Goal: Task Accomplishment & Management: Use online tool/utility

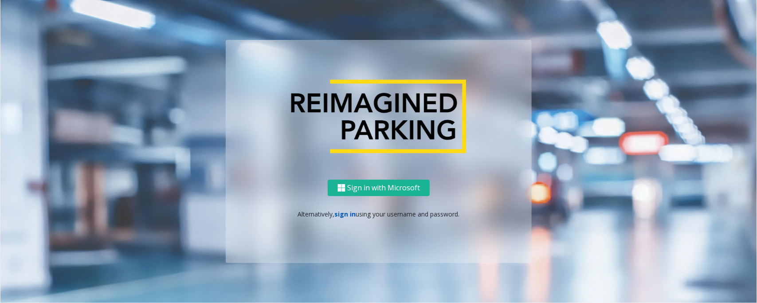
click at [342, 215] on link "sign in" at bounding box center [345, 214] width 21 height 8
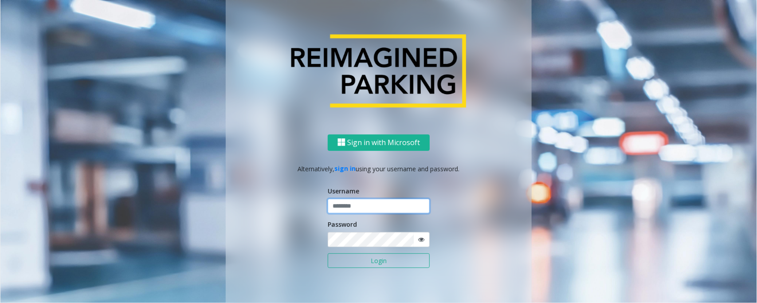
type input "*****"
click at [328, 253] on button "Login" at bounding box center [379, 260] width 102 height 15
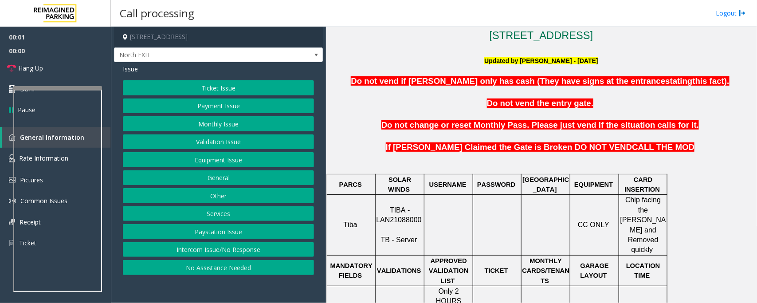
scroll to position [222, 0]
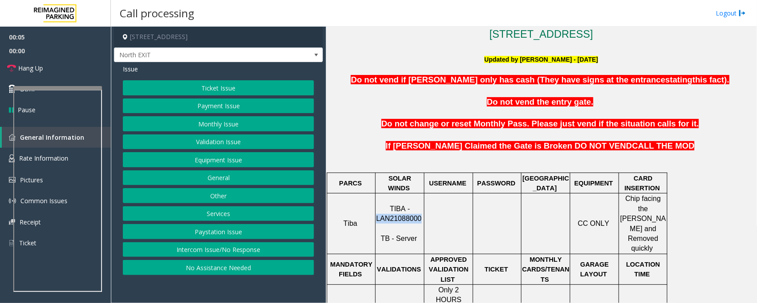
drag, startPoint x: 379, startPoint y: 208, endPoint x: 419, endPoint y: 207, distance: 39.9
click at [419, 207] on p "TIBA - LAN21088000 TB - Server" at bounding box center [399, 224] width 47 height 40
copy span "LAN21088000"
click at [213, 142] on button "Validation Issue" at bounding box center [218, 141] width 191 height 15
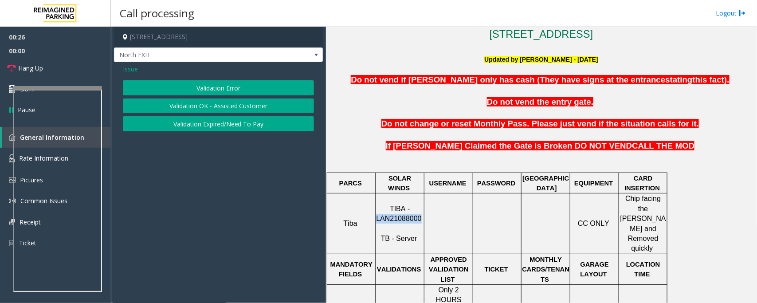
click at [232, 90] on button "Validation Error" at bounding box center [218, 87] width 191 height 15
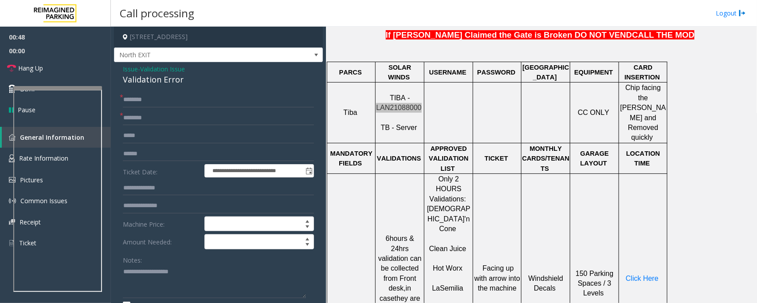
scroll to position [388, 0]
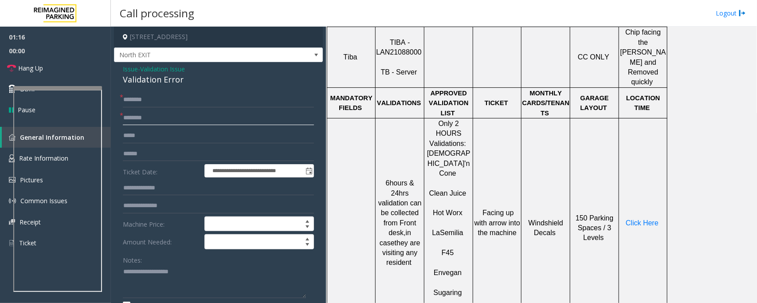
click at [150, 120] on input "text" at bounding box center [218, 117] width 191 height 15
type input "********"
click at [141, 99] on input "text" at bounding box center [218, 99] width 191 height 15
click at [128, 280] on textarea at bounding box center [214, 281] width 183 height 33
type textarea "**"
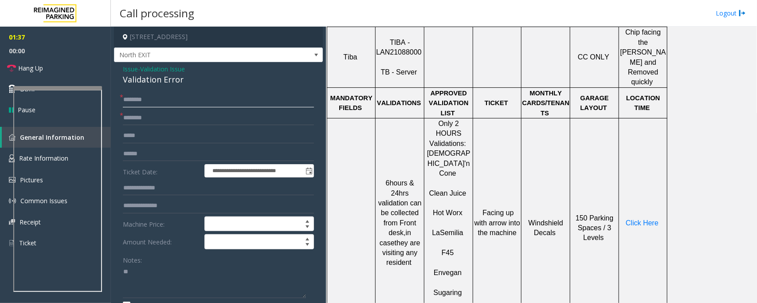
click at [142, 98] on input "text" at bounding box center [218, 99] width 191 height 15
type input "*"
type input "**"
drag, startPoint x: 133, startPoint y: 274, endPoint x: 140, endPoint y: 274, distance: 6.6
click at [140, 274] on textarea at bounding box center [214, 281] width 183 height 33
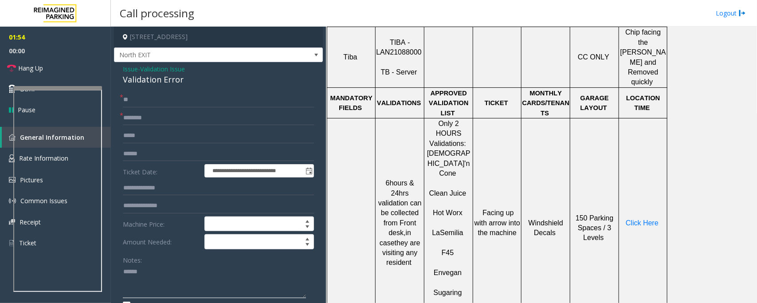
type textarea "*****"
click at [123, 100] on input "**" at bounding box center [218, 99] width 191 height 15
type input "******"
click at [151, 278] on textarea at bounding box center [214, 281] width 183 height 33
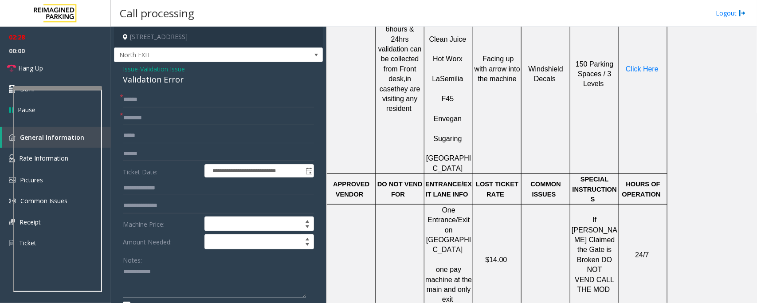
scroll to position [554, 0]
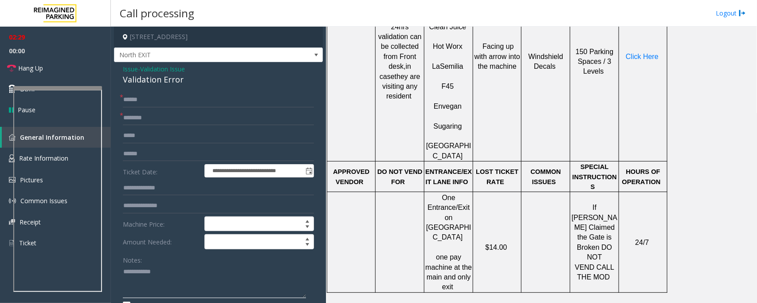
click at [200, 274] on textarea at bounding box center [214, 281] width 183 height 33
click at [152, 82] on div "Validation Error" at bounding box center [218, 80] width 191 height 12
click at [216, 287] on textarea at bounding box center [214, 281] width 183 height 33
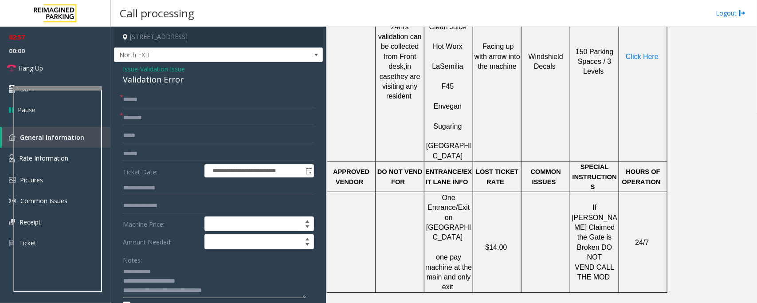
scroll to position [388, 0]
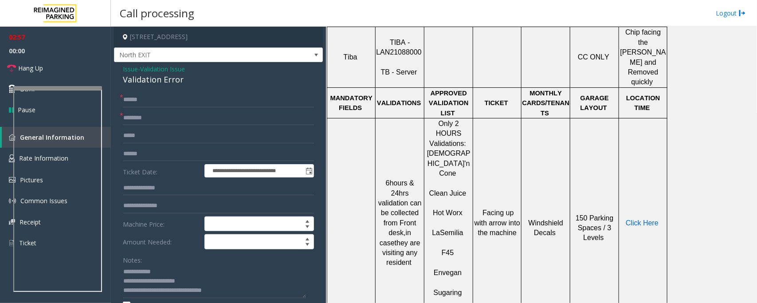
click at [643, 219] on span "Click Here" at bounding box center [642, 223] width 33 height 8
click at [166, 269] on textarea at bounding box center [214, 281] width 183 height 33
click at [234, 295] on textarea at bounding box center [214, 281] width 183 height 33
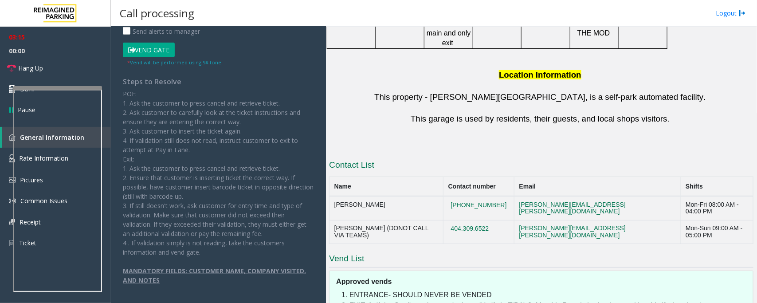
scroll to position [867, 0]
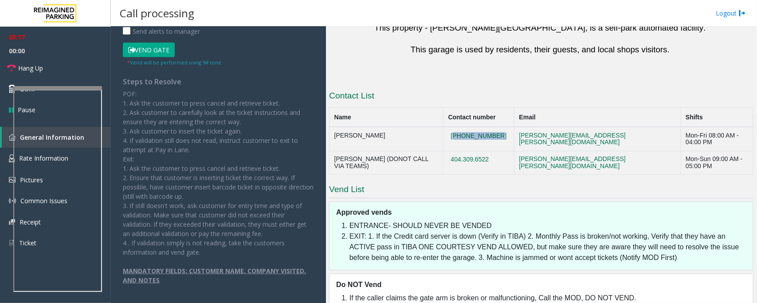
drag, startPoint x: 517, startPoint y: 65, endPoint x: 473, endPoint y: 68, distance: 44.4
click at [473, 127] on td "[PHONE_NUMBER]" at bounding box center [478, 139] width 71 height 24
copy button "[PHONE_NUMBER]"
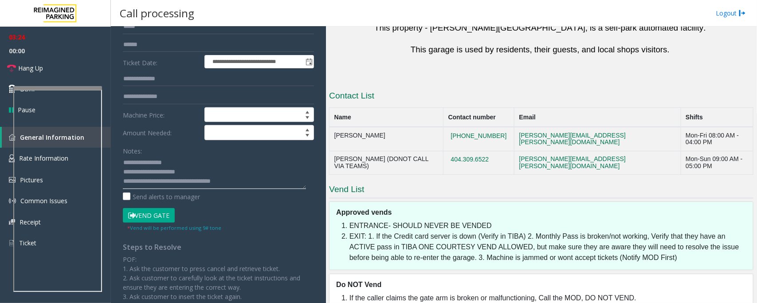
click at [242, 181] on textarea at bounding box center [214, 172] width 183 height 33
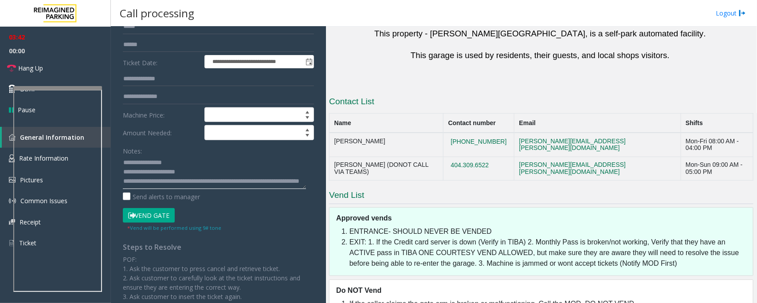
scroll to position [867, 0]
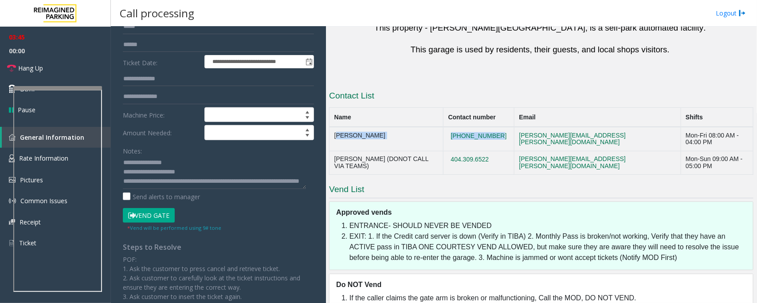
drag, startPoint x: 518, startPoint y: 66, endPoint x: 518, endPoint y: 152, distance: 85.6
click at [332, 127] on tr "[PERSON_NAME] [PHONE_NUMBER] [PERSON_NAME][EMAIL_ADDRESS][PERSON_NAME][DOMAIN_N…" at bounding box center [541, 139] width 424 height 24
copy tr "[PERSON_NAME] [PHONE_NUMBER]"
click at [200, 184] on textarea at bounding box center [214, 172] width 183 height 33
paste textarea "**********"
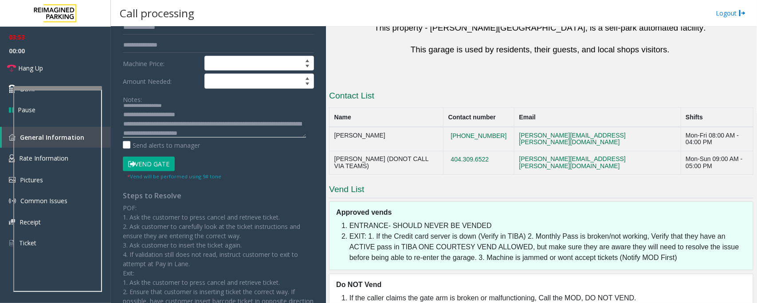
scroll to position [166, 0]
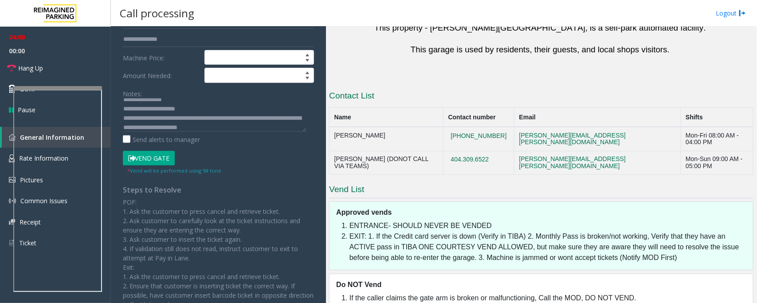
click at [161, 160] on button "Vend Gate" at bounding box center [149, 158] width 52 height 15
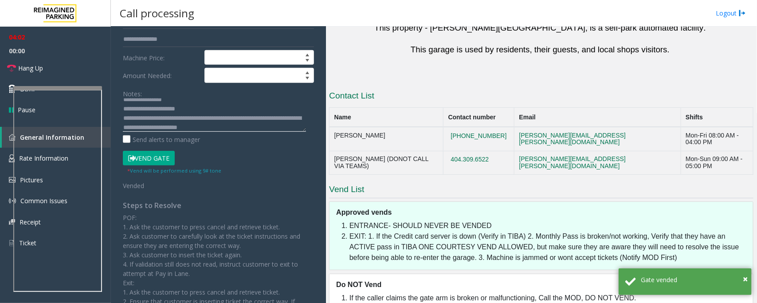
click at [185, 127] on textarea at bounding box center [214, 114] width 183 height 33
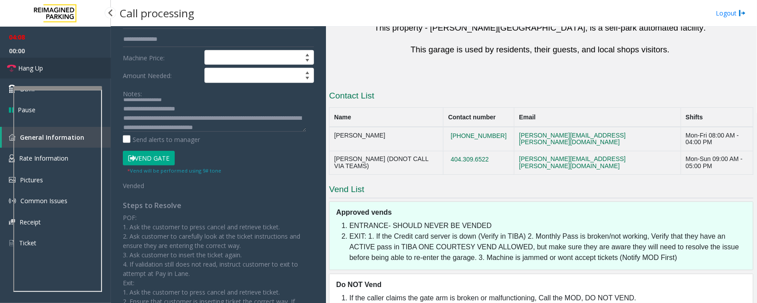
click at [60, 69] on link "Hang Up" at bounding box center [55, 68] width 111 height 21
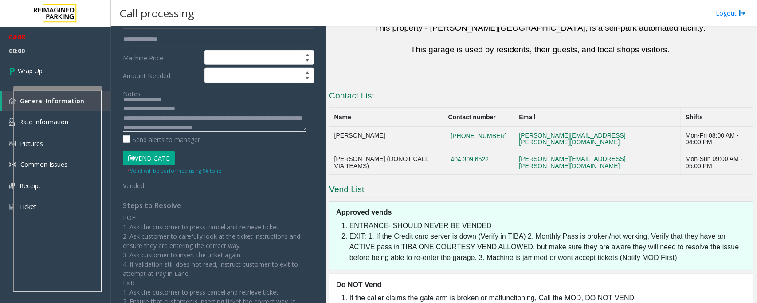
click at [292, 127] on textarea at bounding box center [214, 114] width 183 height 33
click at [206, 124] on textarea at bounding box center [214, 114] width 183 height 33
click at [296, 127] on textarea at bounding box center [214, 114] width 183 height 33
drag, startPoint x: 138, startPoint y: 122, endPoint x: 145, endPoint y: 125, distance: 7.4
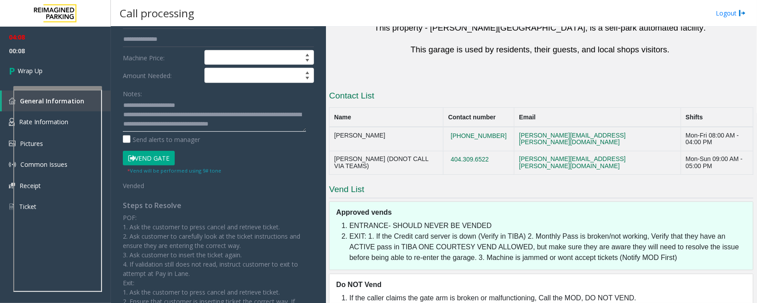
click at [143, 125] on textarea at bounding box center [214, 114] width 183 height 33
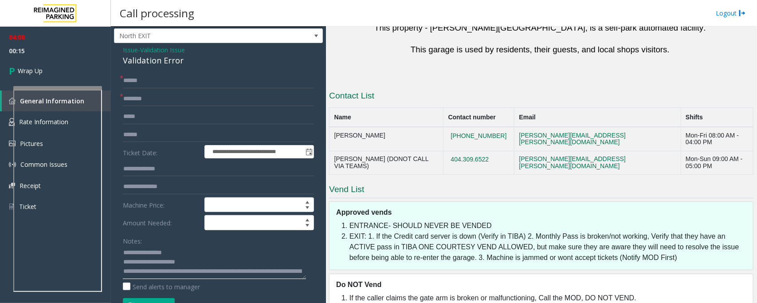
scroll to position [0, 0]
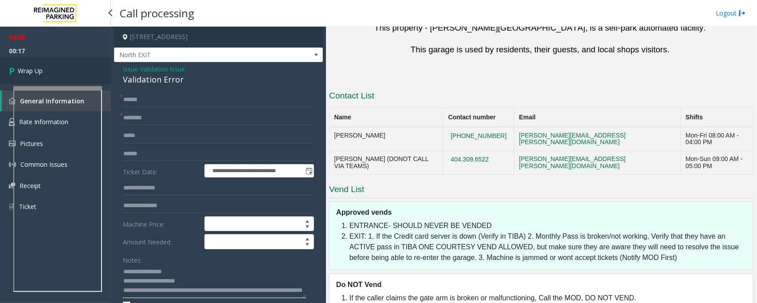
type textarea "**********"
click at [53, 70] on link "Wrap Up" at bounding box center [55, 71] width 111 height 26
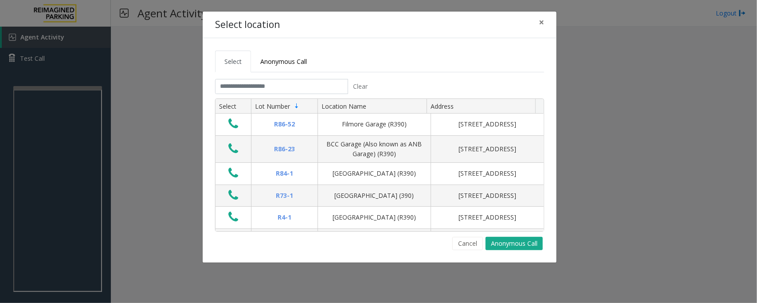
click at [34, 92] on div "Select location × Select Anonymous Call Clear Select Lot Number Location Name A…" at bounding box center [378, 151] width 757 height 303
click at [68, 100] on div "Select location × Select Anonymous Call Clear Select Lot Number Location Name A…" at bounding box center [378, 151] width 757 height 303
click at [240, 86] on input "text" at bounding box center [281, 86] width 133 height 15
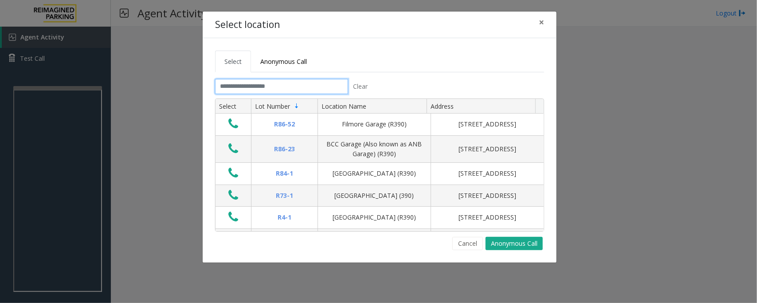
click at [240, 86] on input "text" at bounding box center [281, 86] width 133 height 15
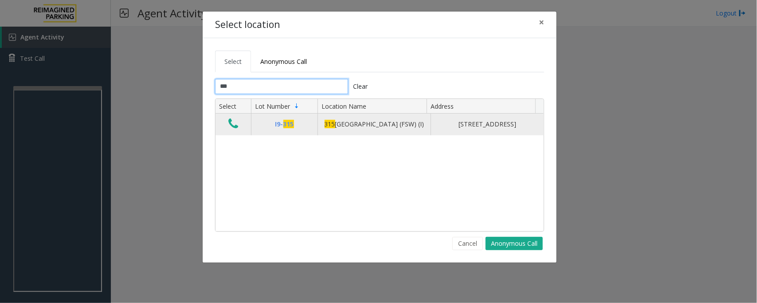
type input "***"
click at [233, 129] on icon "Data table" at bounding box center [233, 123] width 10 height 12
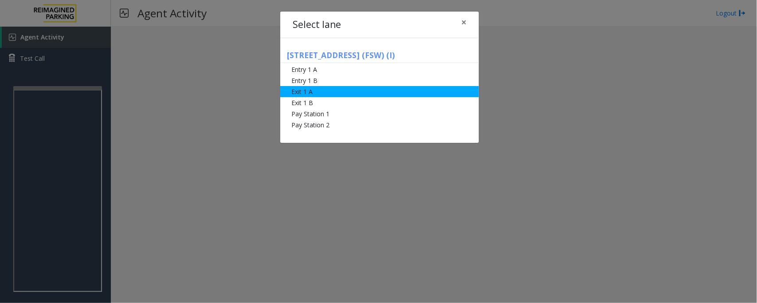
click at [305, 91] on li "Exit 1 A" at bounding box center [379, 91] width 199 height 11
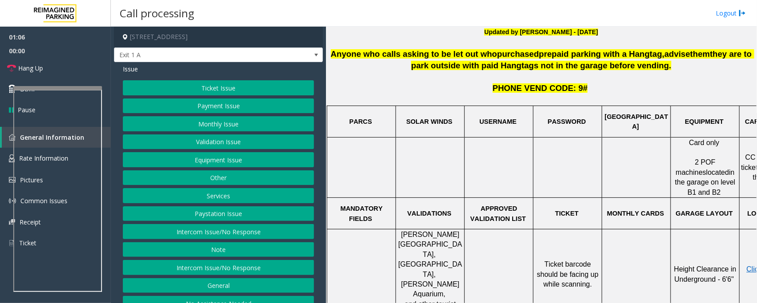
scroll to position [332, 0]
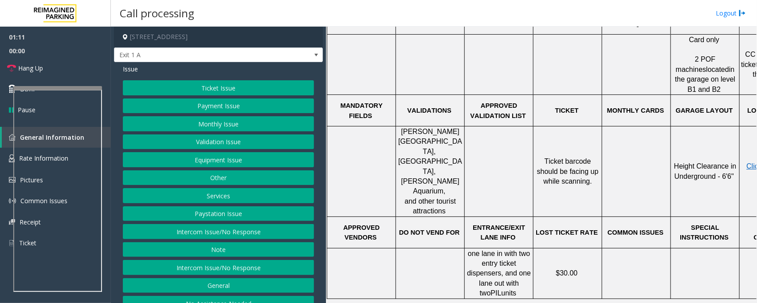
click at [234, 163] on button "Equipment Issue" at bounding box center [218, 159] width 191 height 15
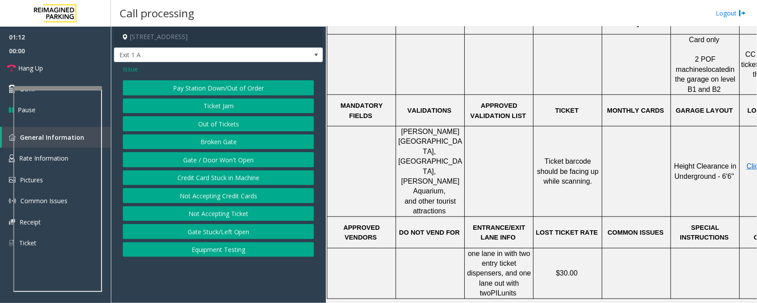
click at [219, 162] on button "Gate / Door Won't Open" at bounding box center [218, 159] width 191 height 15
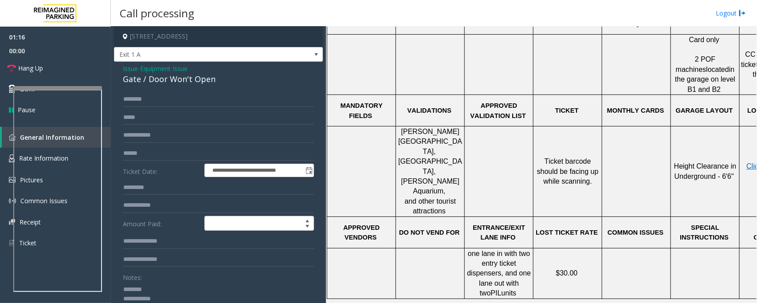
scroll to position [0, 0]
click at [151, 76] on div "Gate / Door Won't Open" at bounding box center [218, 80] width 191 height 12
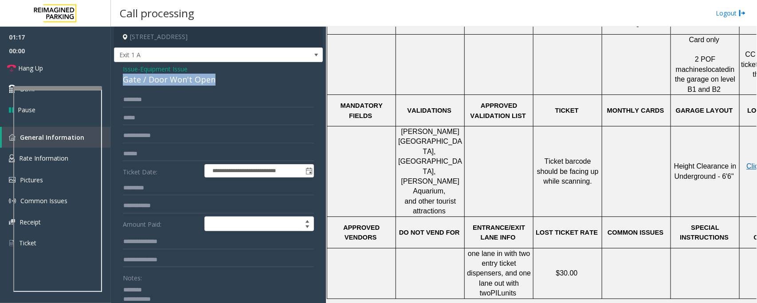
click at [151, 76] on div "Gate / Door Won't Open" at bounding box center [218, 80] width 191 height 12
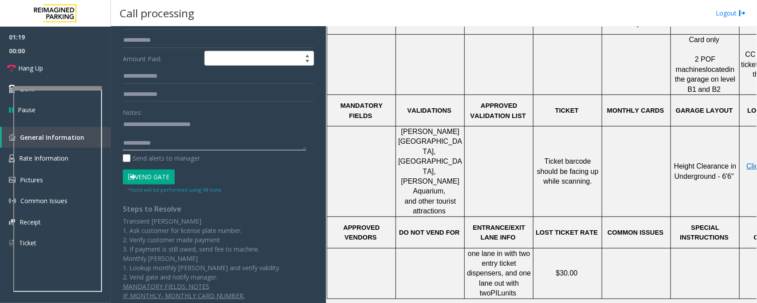
scroll to position [166, 0]
click at [179, 139] on textarea at bounding box center [214, 132] width 183 height 33
click at [133, 132] on textarea at bounding box center [214, 132] width 183 height 33
click at [171, 137] on textarea at bounding box center [214, 132] width 183 height 33
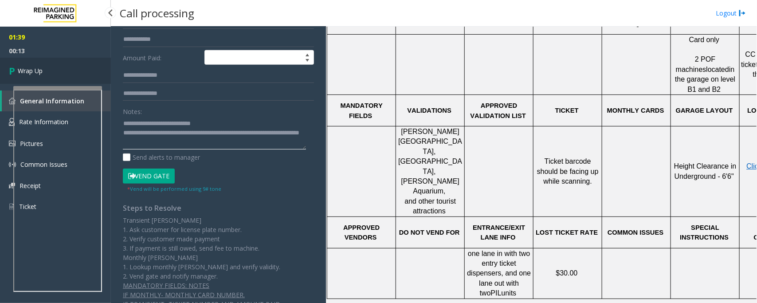
type textarea "**********"
click at [65, 74] on link "Wrap Up" at bounding box center [55, 71] width 111 height 26
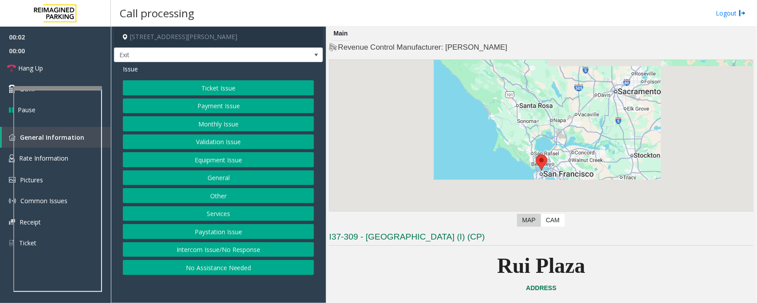
scroll to position [222, 0]
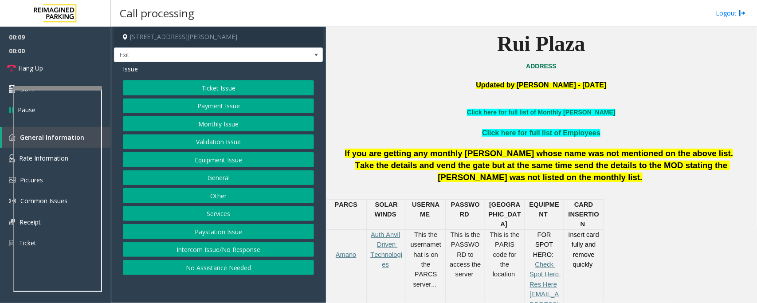
click at [233, 88] on button "Ticket Issue" at bounding box center [218, 87] width 191 height 15
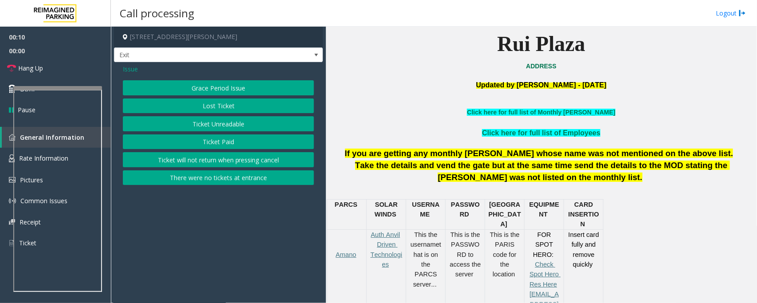
click at [211, 141] on button "Ticket Paid" at bounding box center [218, 141] width 191 height 15
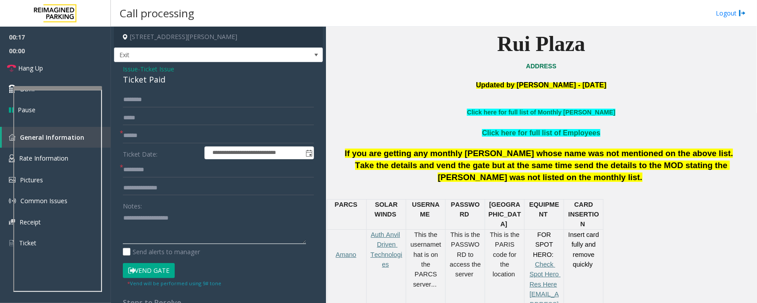
click at [137, 229] on textarea at bounding box center [214, 227] width 183 height 33
paste textarea "**********"
type textarea "**********"
click at [154, 69] on span "Ticket Issue" at bounding box center [157, 68] width 34 height 9
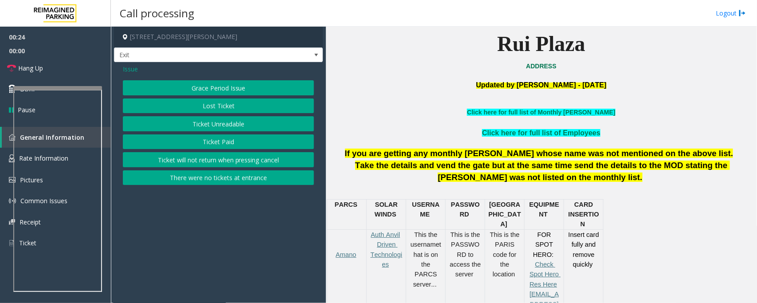
click at [133, 67] on span "Issue" at bounding box center [130, 68] width 15 height 9
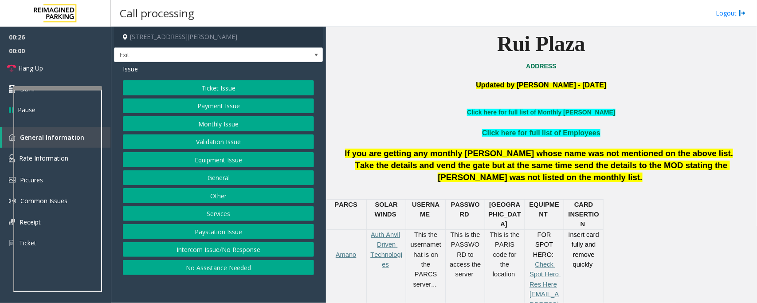
click at [212, 218] on button "Services" at bounding box center [218, 213] width 191 height 15
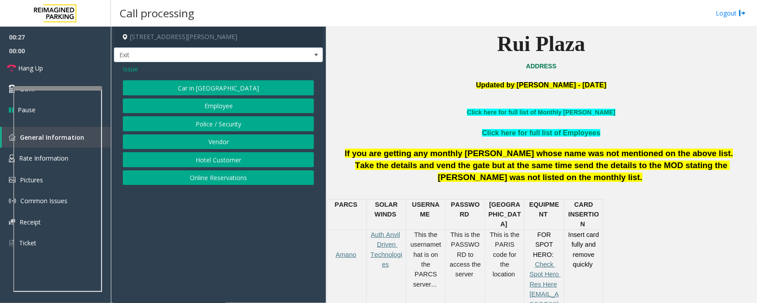
click at [220, 160] on button "Hotel Customer" at bounding box center [218, 159] width 191 height 15
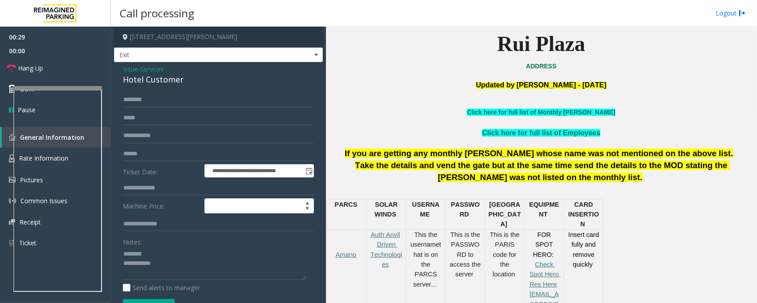
click at [144, 78] on div "Hotel Customer" at bounding box center [218, 80] width 191 height 12
type textarea "**********"
click at [142, 188] on input "text" at bounding box center [218, 187] width 191 height 15
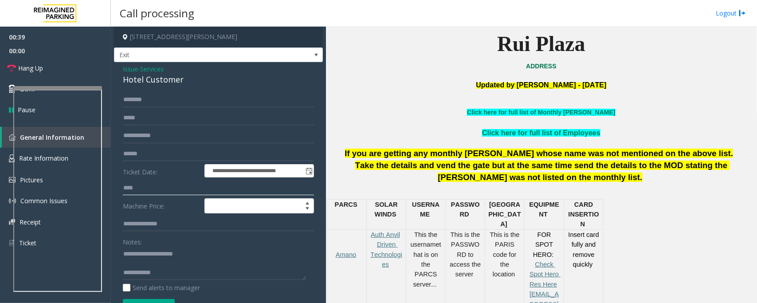
type input "****"
click at [200, 269] on textarea at bounding box center [214, 262] width 183 height 33
paste textarea "**********"
click at [141, 266] on textarea at bounding box center [214, 262] width 183 height 33
type textarea "**********"
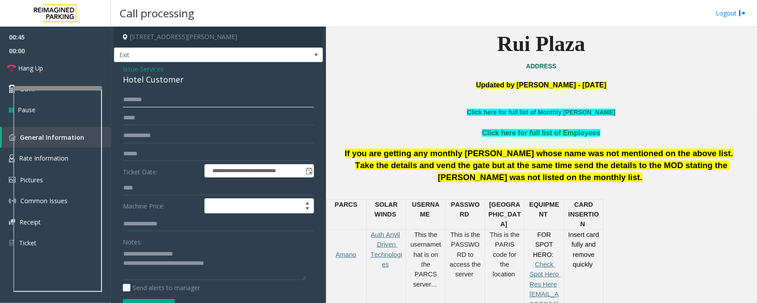
click at [166, 98] on input "text" at bounding box center [218, 99] width 191 height 15
click at [130, 102] on input "****" at bounding box center [218, 99] width 191 height 15
click at [141, 100] on input "****" at bounding box center [218, 99] width 191 height 15
type input "*"
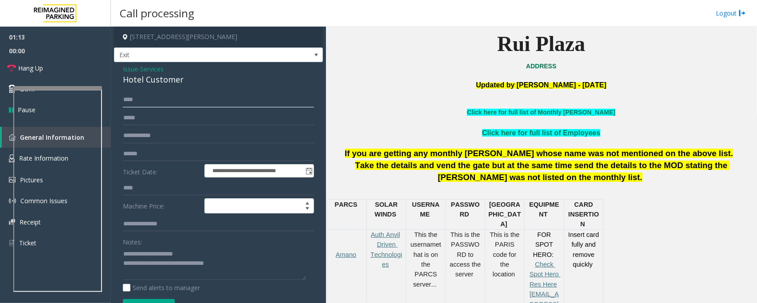
scroll to position [80, 0]
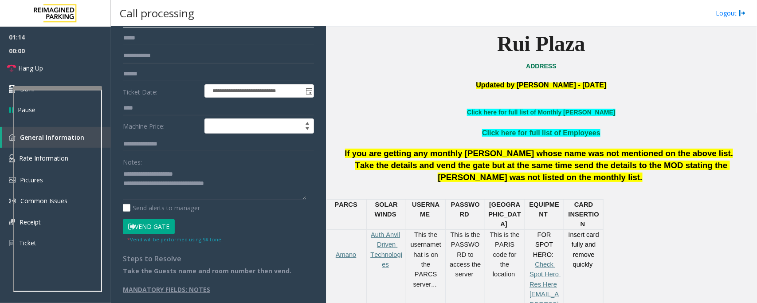
type input "****"
click at [149, 227] on button "Vend Gate" at bounding box center [149, 226] width 52 height 15
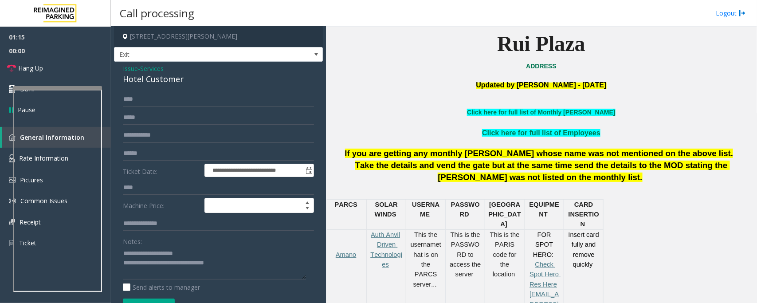
scroll to position [0, 0]
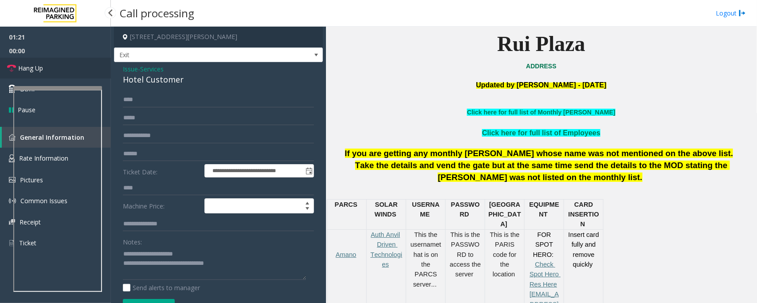
click at [63, 65] on link "Hang Up" at bounding box center [55, 68] width 111 height 21
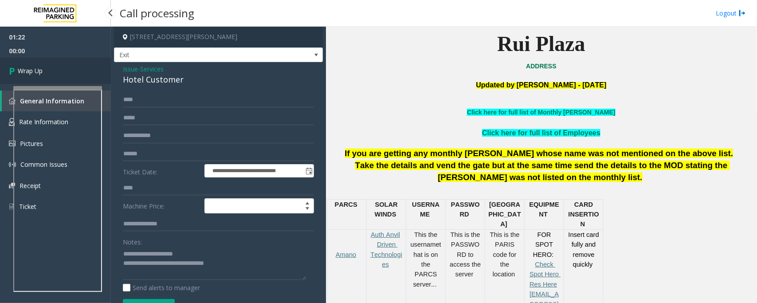
click at [63, 65] on link "Wrap Up" at bounding box center [55, 71] width 111 height 26
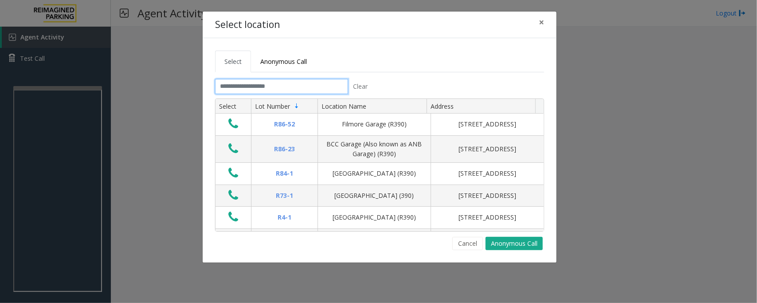
click at [299, 87] on input "text" at bounding box center [281, 86] width 133 height 15
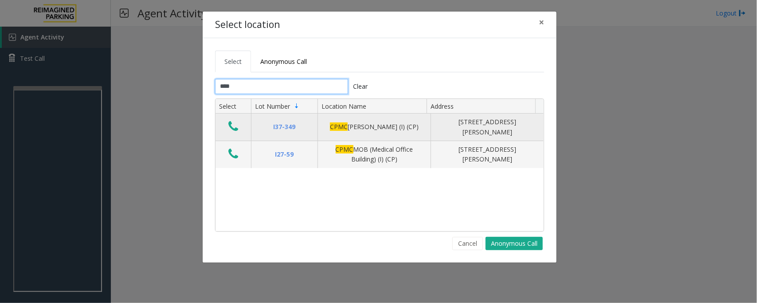
type input "****"
click at [235, 129] on icon "Data table" at bounding box center [233, 126] width 10 height 12
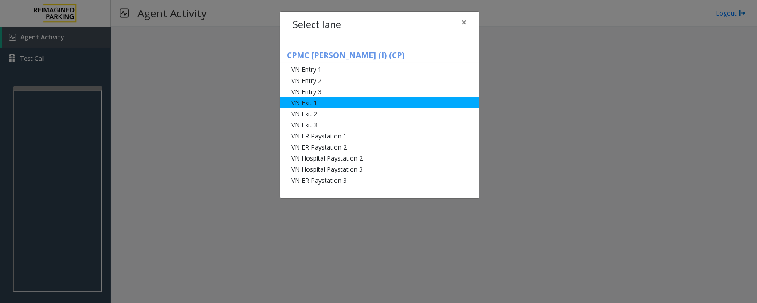
click at [322, 102] on li "VN Exit 1" at bounding box center [379, 102] width 199 height 11
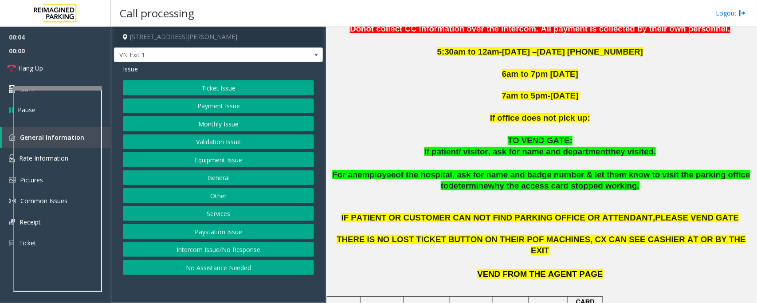
scroll to position [388, 0]
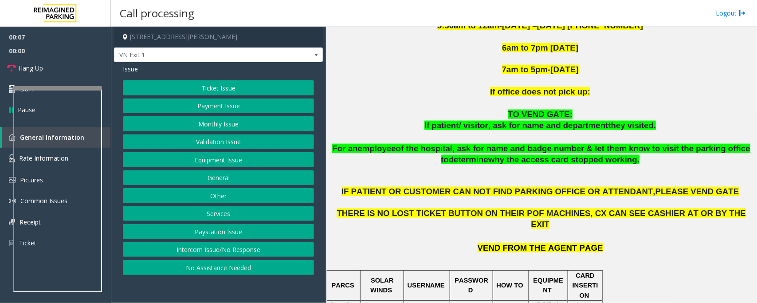
click at [200, 86] on button "Ticket Issue" at bounding box center [218, 87] width 191 height 15
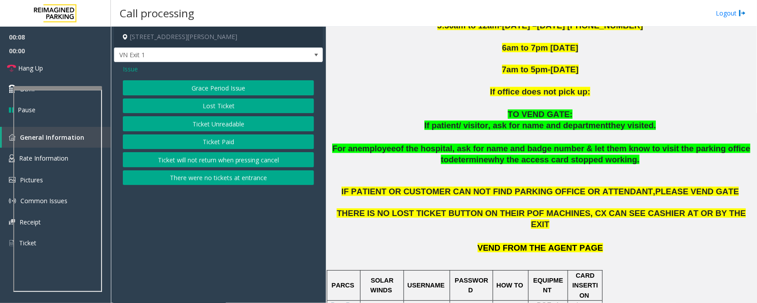
click at [204, 145] on button "Ticket Paid" at bounding box center [218, 141] width 191 height 15
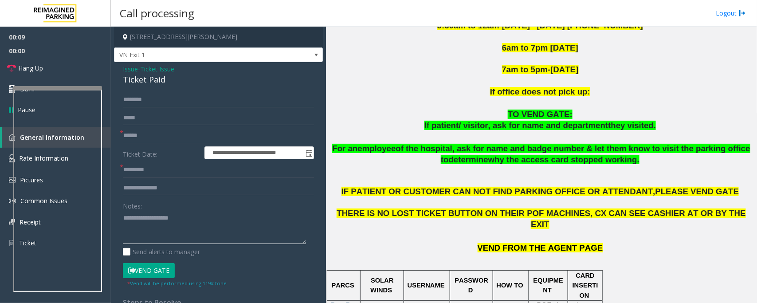
click at [156, 214] on textarea at bounding box center [214, 227] width 183 height 33
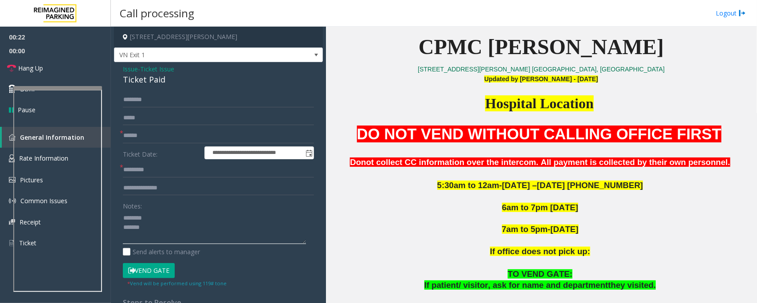
scroll to position [222, 0]
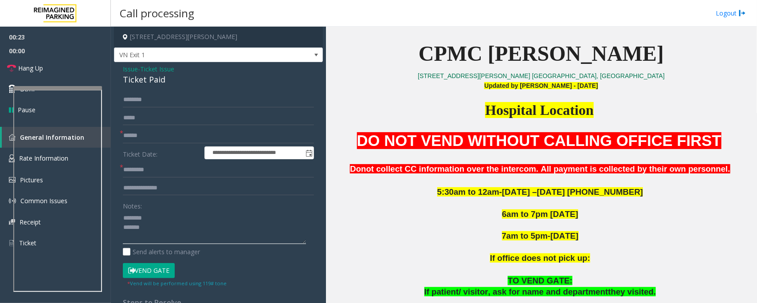
click at [163, 216] on textarea at bounding box center [214, 227] width 183 height 33
type textarea "**********"
click at [155, 189] on input "text" at bounding box center [218, 187] width 191 height 15
type input "**********"
click at [157, 136] on input "text" at bounding box center [218, 135] width 191 height 15
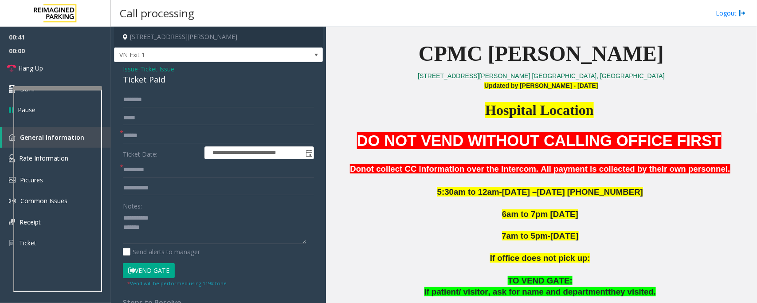
click at [148, 133] on input "text" at bounding box center [218, 135] width 191 height 15
click at [140, 80] on div "Ticket Paid" at bounding box center [218, 80] width 191 height 12
type textarea "**********"
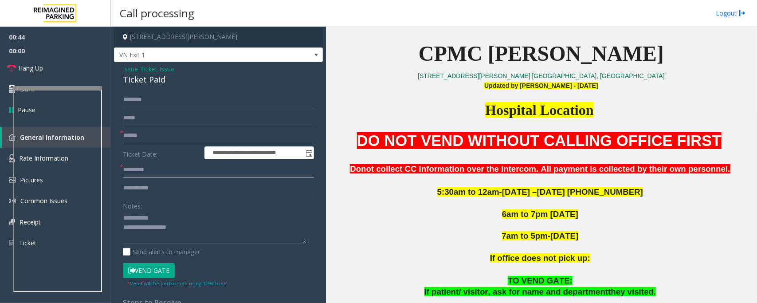
click at [155, 167] on input "text" at bounding box center [218, 169] width 191 height 15
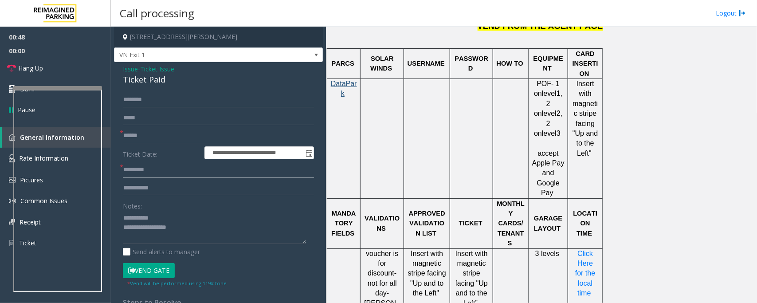
scroll to position [665, 0]
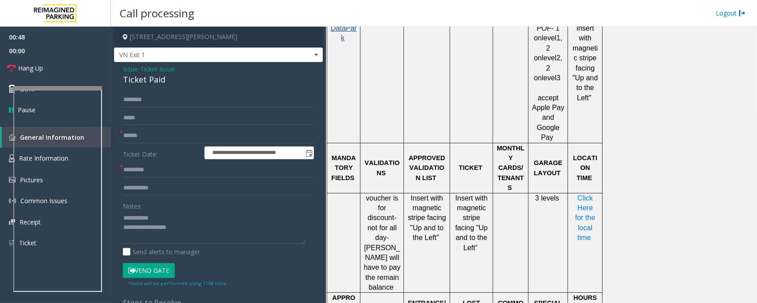
click at [584, 193] on p "Click Here for the local time" at bounding box center [585, 218] width 28 height 50
click at [584, 194] on span "Click Here for the local time" at bounding box center [586, 217] width 22 height 47
click at [145, 170] on input "text" at bounding box center [218, 169] width 191 height 15
click at [156, 169] on input "text" at bounding box center [218, 169] width 191 height 15
click at [168, 171] on input "*****" at bounding box center [218, 169] width 191 height 15
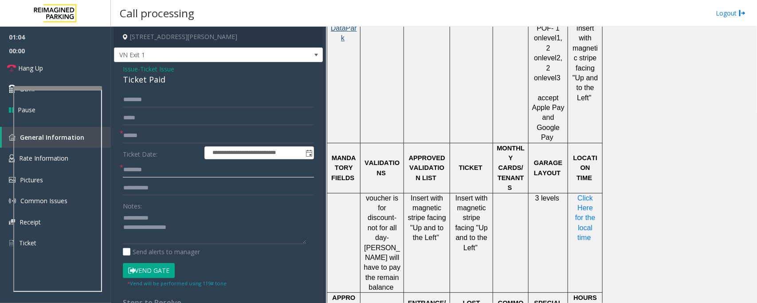
type input "********"
click at [151, 103] on input "text" at bounding box center [218, 99] width 191 height 15
type input "*******"
click at [133, 242] on textarea at bounding box center [214, 227] width 183 height 33
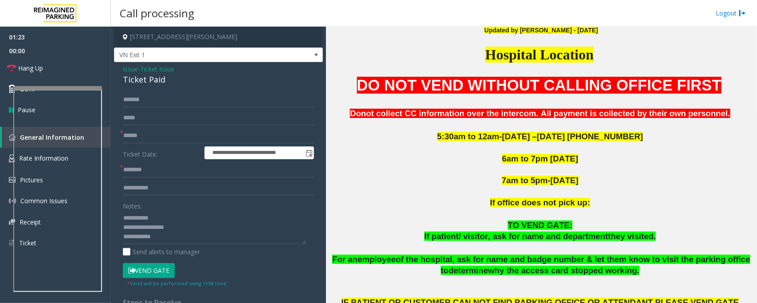
scroll to position [424, 0]
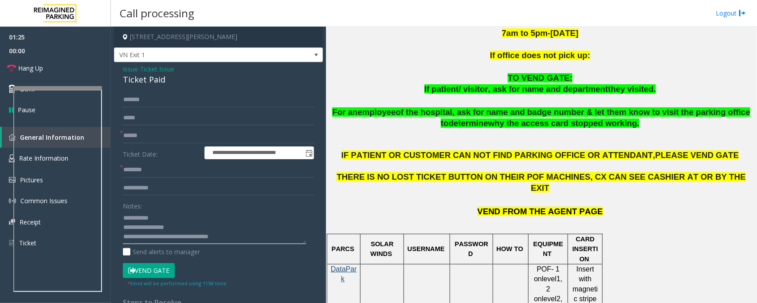
click at [169, 214] on textarea at bounding box center [214, 227] width 183 height 33
drag, startPoint x: 178, startPoint y: 229, endPoint x: 122, endPoint y: 223, distance: 56.2
click at [122, 223] on div "**********" at bounding box center [218, 270] width 204 height 357
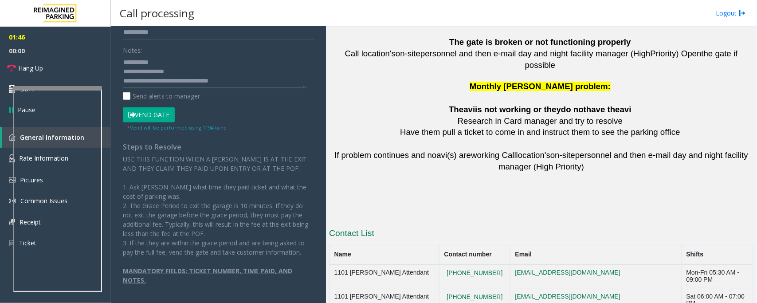
scroll to position [1995, 0]
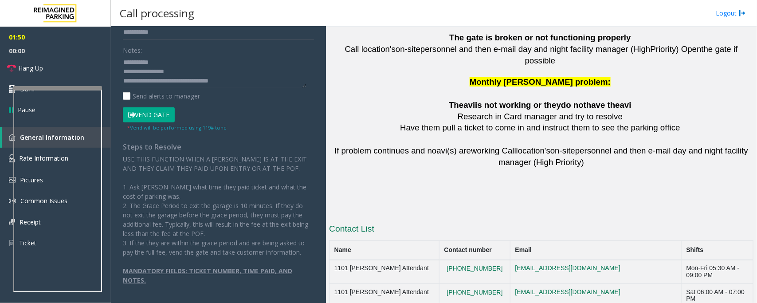
drag, startPoint x: 491, startPoint y: 250, endPoint x: 440, endPoint y: 251, distance: 51.0
copy button "415.600.8994"
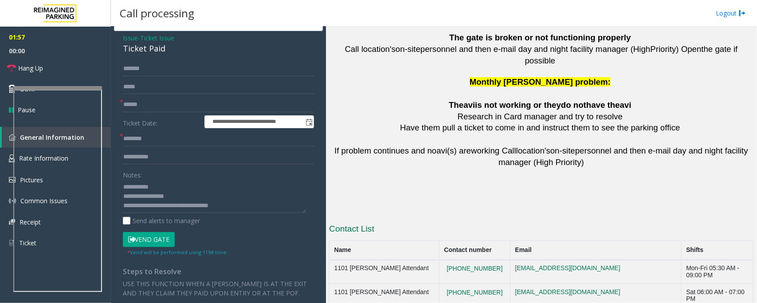
scroll to position [0, 0]
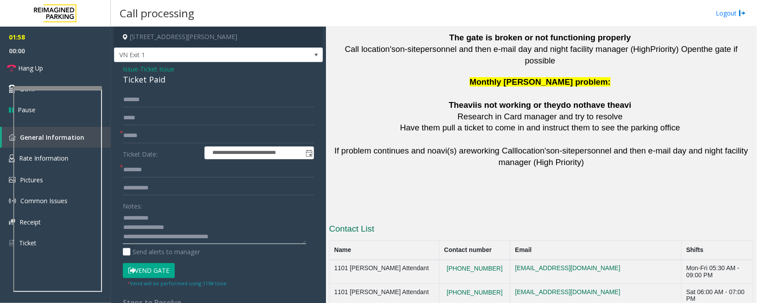
click at [193, 236] on textarea at bounding box center [214, 227] width 183 height 33
paste textarea "**********"
click at [136, 240] on textarea at bounding box center [214, 227] width 183 height 33
drag, startPoint x: 31, startPoint y: 65, endPoint x: 109, endPoint y: 134, distance: 103.9
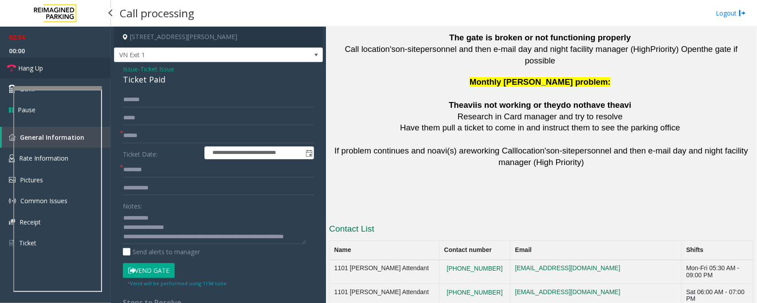
click at [32, 65] on span "Hang Up" at bounding box center [30, 67] width 25 height 9
click at [154, 240] on textarea at bounding box center [214, 227] width 183 height 33
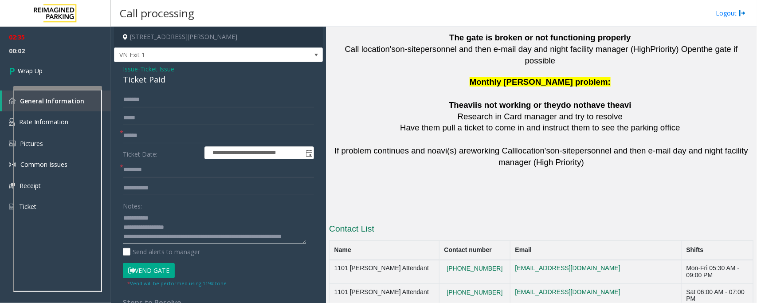
click at [169, 239] on textarea at bounding box center [214, 227] width 183 height 33
type textarea "**********"
click at [60, 67] on link "Wrap Up" at bounding box center [55, 71] width 111 height 26
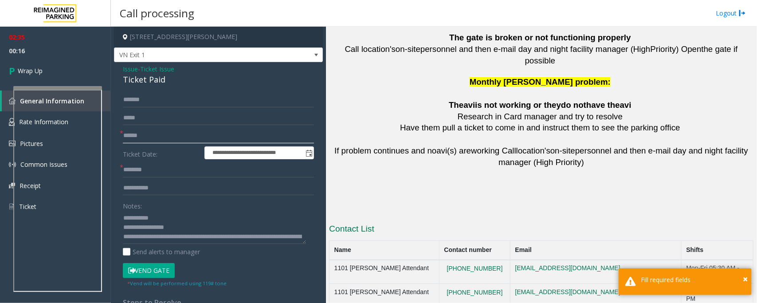
click at [145, 135] on input "text" at bounding box center [218, 135] width 191 height 15
type input "**"
click at [19, 70] on span "Wrap Up" at bounding box center [30, 70] width 25 height 9
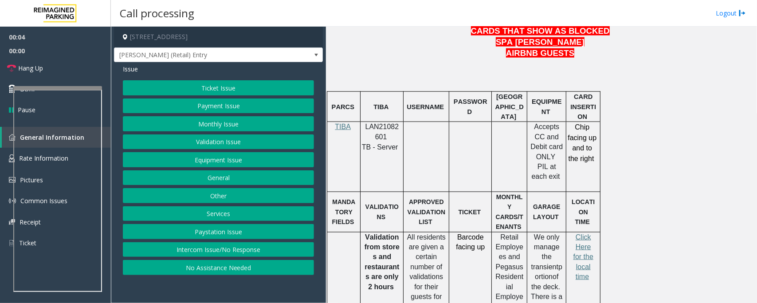
scroll to position [499, 0]
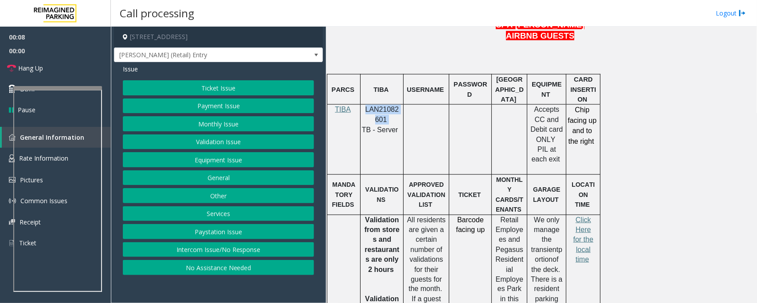
drag, startPoint x: 364, startPoint y: 88, endPoint x: 389, endPoint y: 96, distance: 26.5
click at [389, 105] on p "LAN21082601" at bounding box center [382, 115] width 36 height 20
click at [223, 248] on button "Intercom Issue/No Response" at bounding box center [218, 249] width 191 height 15
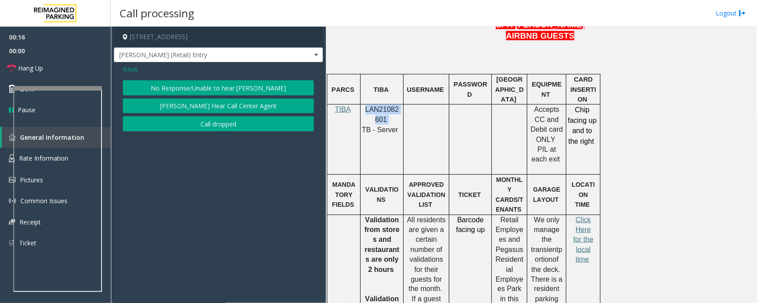
click at [199, 84] on button "No Response/Unable to hear [PERSON_NAME]" at bounding box center [218, 87] width 191 height 15
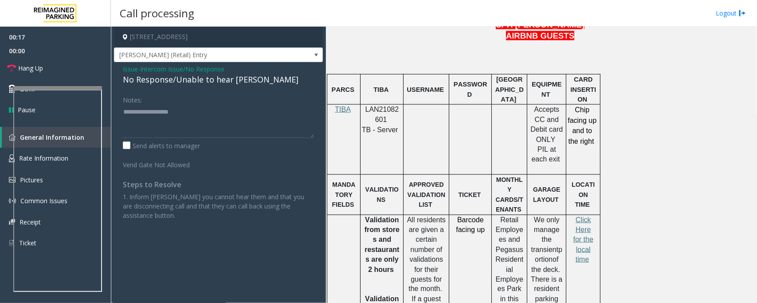
click at [195, 80] on div "No Response/Unable to hear [PERSON_NAME]" at bounding box center [218, 80] width 191 height 12
type textarea "**********"
click at [52, 65] on link "Hang Up" at bounding box center [55, 68] width 111 height 21
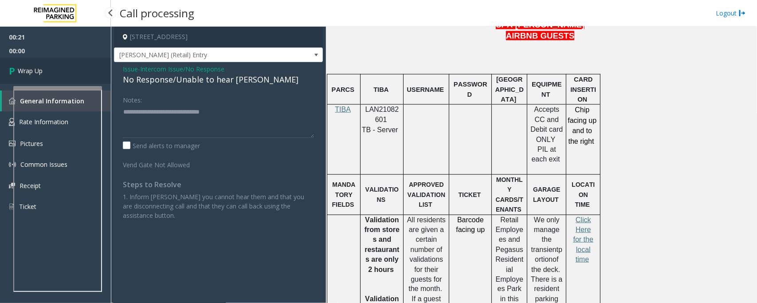
click at [52, 67] on link "Wrap Up" at bounding box center [55, 71] width 111 height 26
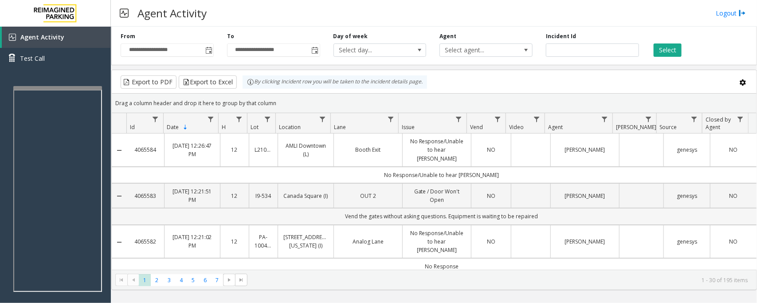
scroll to position [55, 0]
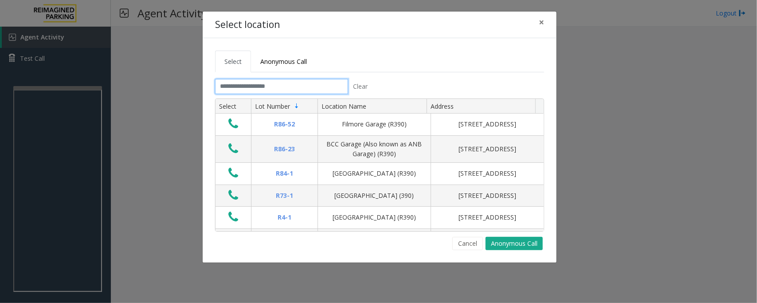
click at [265, 89] on input "text" at bounding box center [281, 86] width 133 height 15
click at [277, 85] on input "text" at bounding box center [281, 86] width 133 height 15
click at [539, 24] on span "×" at bounding box center [541, 22] width 5 height 12
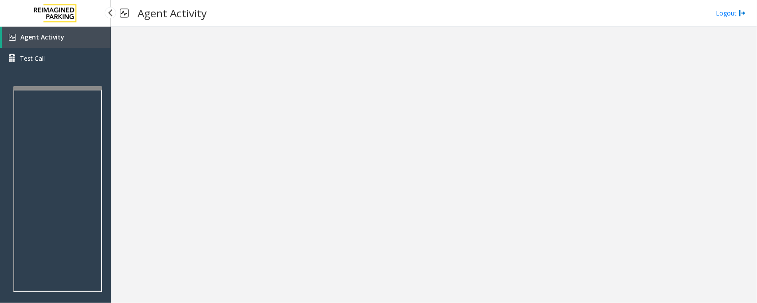
click at [52, 34] on span "Agent Activity" at bounding box center [42, 37] width 44 height 8
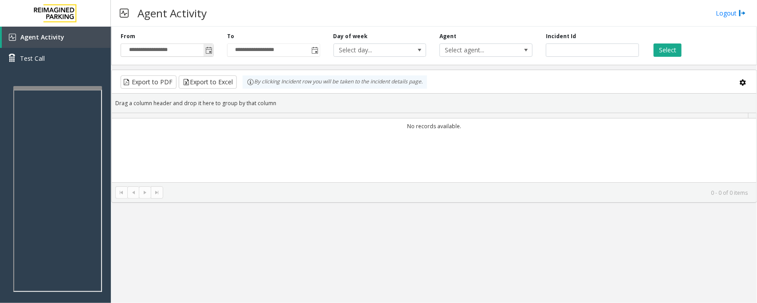
click at [211, 47] on span "Toggle popup" at bounding box center [208, 50] width 7 height 7
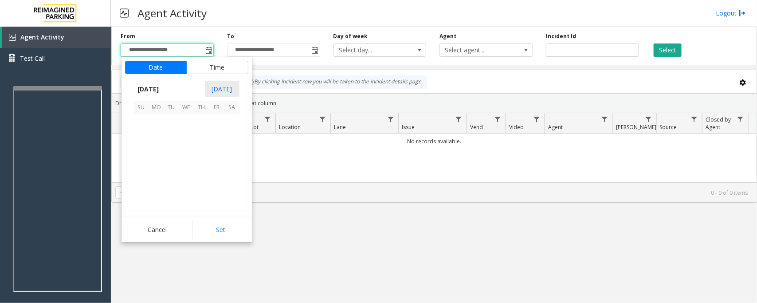
scroll to position [158926, 0]
